Goal: Task Accomplishment & Management: Use online tool/utility

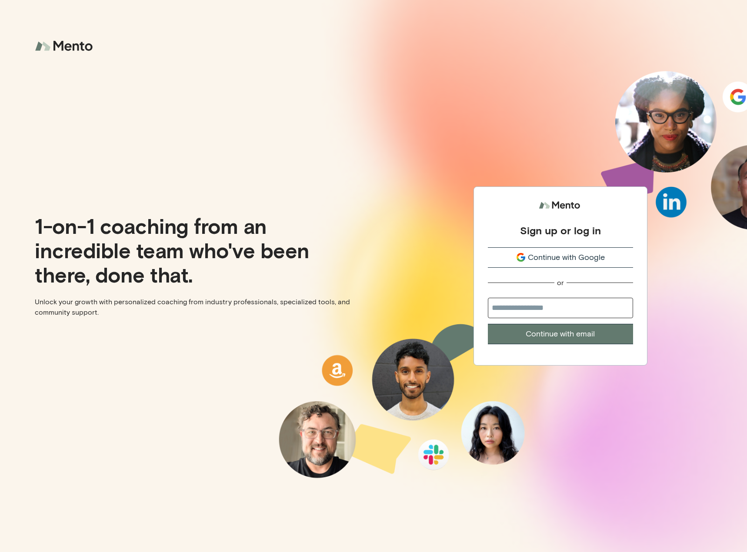
click at [535, 303] on input "email" at bounding box center [560, 308] width 145 height 20
type input "**********"
click at [556, 336] on button "Continue with email" at bounding box center [560, 334] width 145 height 20
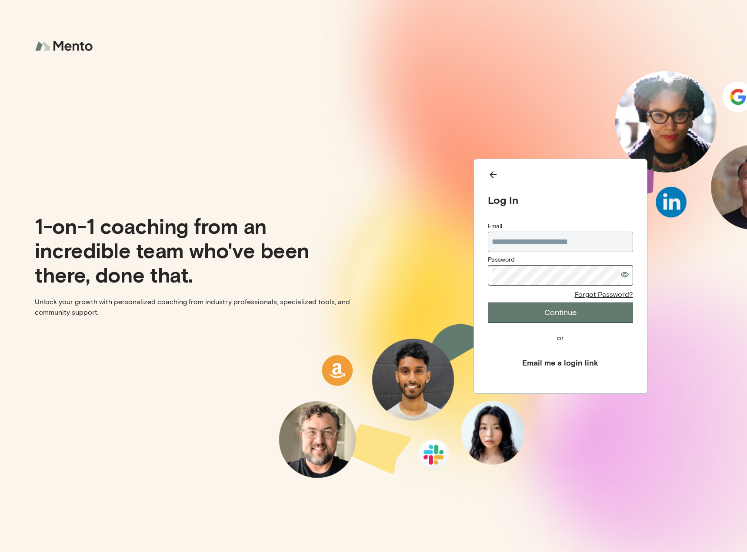
click at [537, 264] on div "Password" at bounding box center [560, 271] width 145 height 31
click at [552, 303] on button "Continue" at bounding box center [560, 313] width 145 height 20
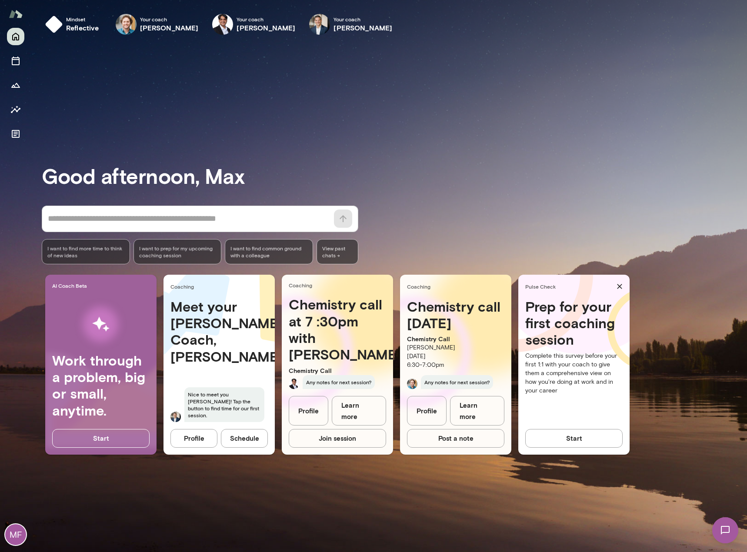
click at [240, 442] on button "Schedule" at bounding box center [244, 438] width 47 height 18
